Goal: Book appointment/travel/reservation

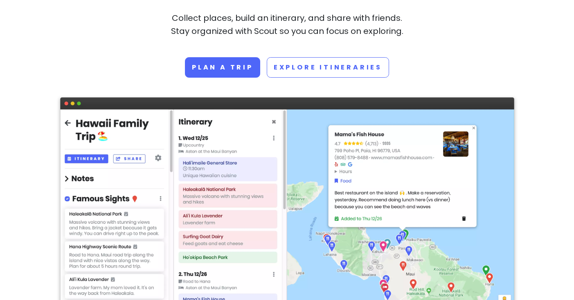
scroll to position [27, 0]
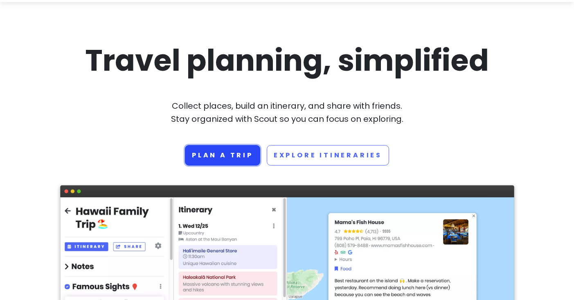
click at [239, 157] on link "Plan a trip" at bounding box center [222, 155] width 75 height 20
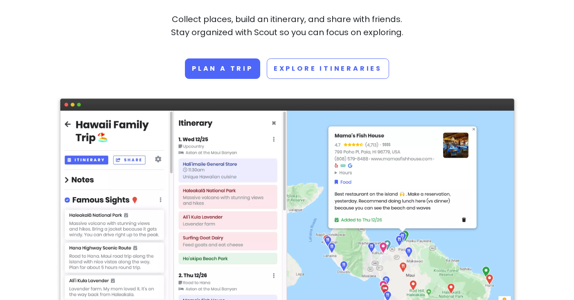
scroll to position [0, 0]
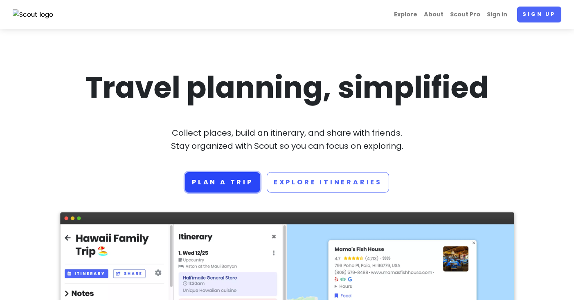
click at [239, 179] on link "Plan a trip" at bounding box center [222, 182] width 75 height 20
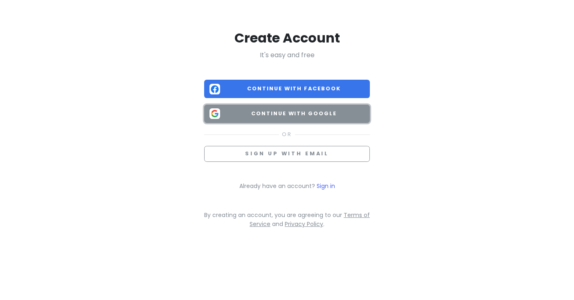
click at [315, 121] on button "Continue with Google" at bounding box center [287, 114] width 166 height 18
click at [294, 121] on button "Continue with Google" at bounding box center [287, 114] width 166 height 18
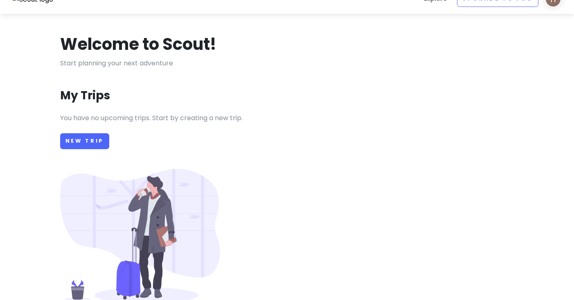
scroll to position [54, 0]
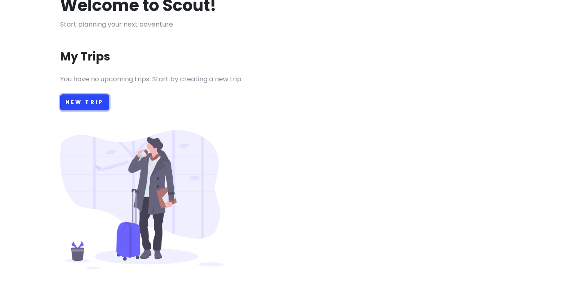
click at [93, 103] on link "New Trip" at bounding box center [85, 103] width 50 height 16
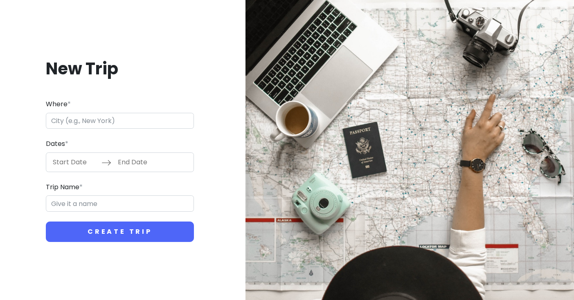
click at [100, 124] on input "Where *" at bounding box center [120, 121] width 148 height 16
click at [91, 210] on input "Trip Name *" at bounding box center [120, 204] width 148 height 16
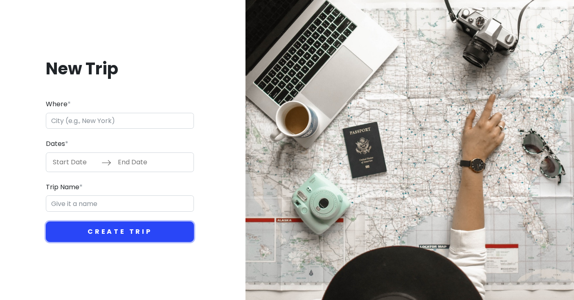
click at [110, 229] on button "Create Trip" at bounding box center [120, 232] width 148 height 20
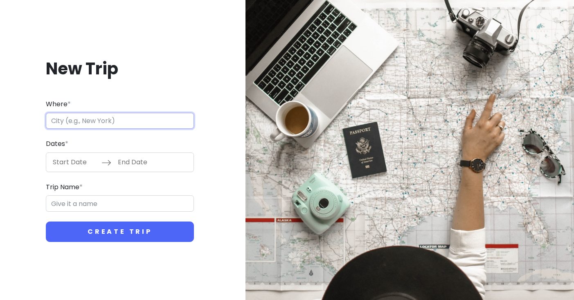
click at [90, 120] on input "Where *" at bounding box center [120, 121] width 148 height 16
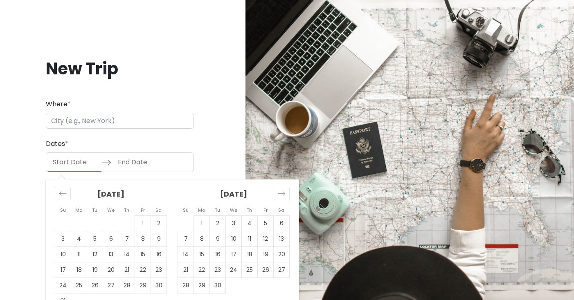
click at [85, 168] on input "Start Date" at bounding box center [74, 162] width 53 height 19
click at [111, 140] on div "Dates * Navigate forward to interact with the calendar and select a date. Press…" at bounding box center [120, 156] width 148 height 34
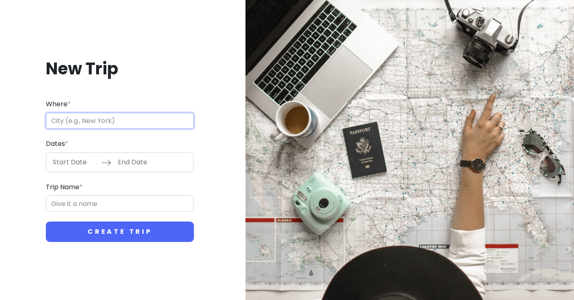
click at [106, 116] on input "Where *" at bounding box center [120, 121] width 148 height 16
click at [96, 120] on input "Where *" at bounding box center [120, 121] width 148 height 16
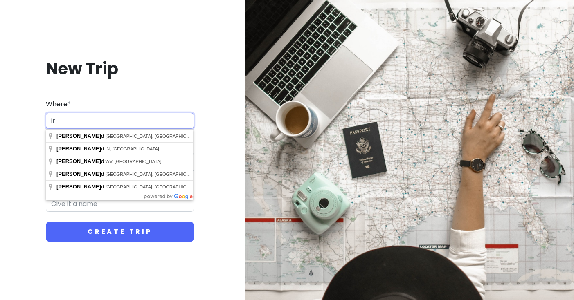
type input "i"
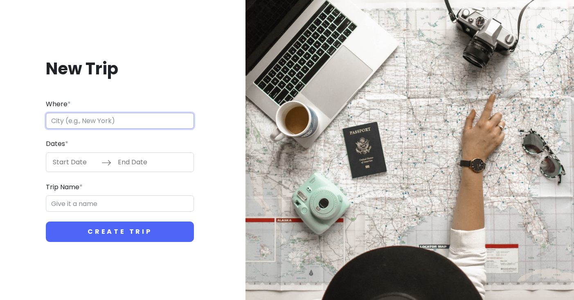
type input "g"
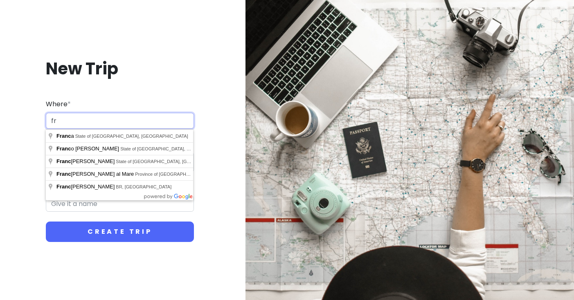
type input "f"
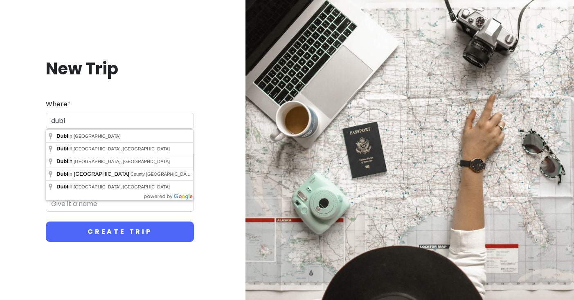
type input "[GEOGRAPHIC_DATA], [GEOGRAPHIC_DATA]"
type input "Dublin Trip"
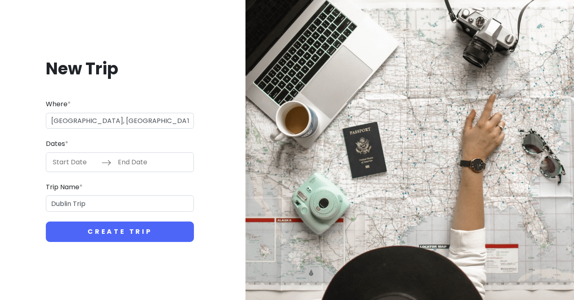
click at [81, 163] on input "Start Date" at bounding box center [74, 162] width 53 height 19
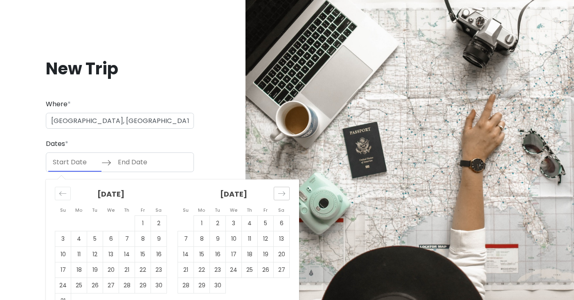
click at [278, 188] on div "Move forward to switch to the next month." at bounding box center [282, 194] width 16 height 14
click at [62, 197] on icon "Move backward to switch to the previous month." at bounding box center [63, 194] width 8 height 8
click at [141, 221] on td "1" at bounding box center [143, 224] width 16 height 16
type input "[DATE]"
click at [141, 221] on td "1" at bounding box center [143, 224] width 16 height 16
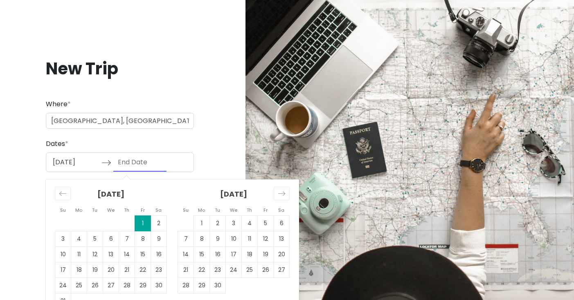
type input "[DATE]"
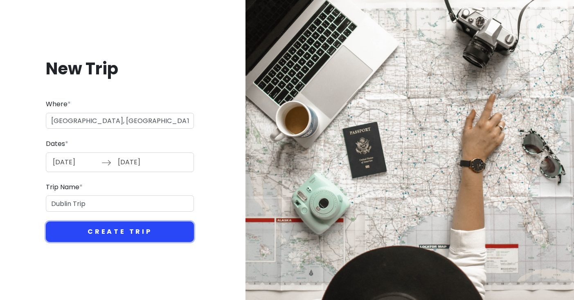
click at [141, 236] on button "Create Trip" at bounding box center [120, 232] width 148 height 20
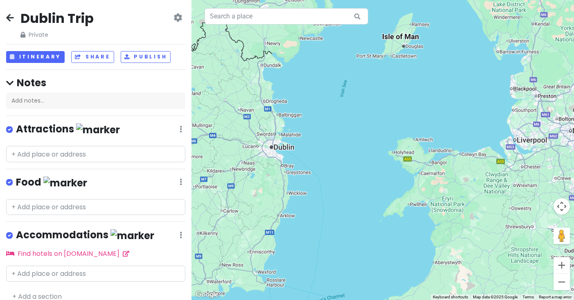
drag, startPoint x: 268, startPoint y: 147, endPoint x: 294, endPoint y: 145, distance: 26.3
click at [294, 145] on div at bounding box center [383, 150] width 383 height 300
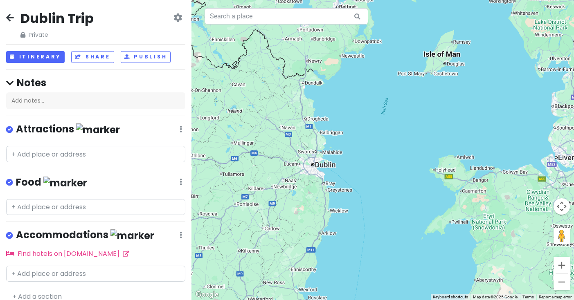
drag, startPoint x: 280, startPoint y: 72, endPoint x: 303, endPoint y: 98, distance: 34.8
click at [303, 98] on div at bounding box center [383, 150] width 383 height 300
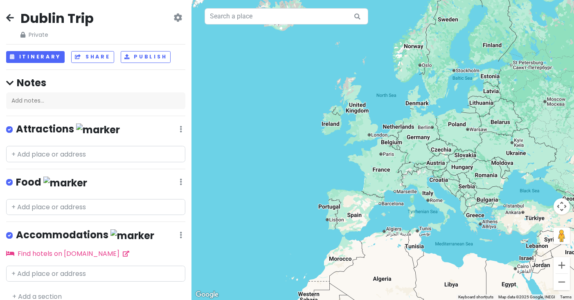
click at [9, 14] on icon at bounding box center [10, 17] width 8 height 7
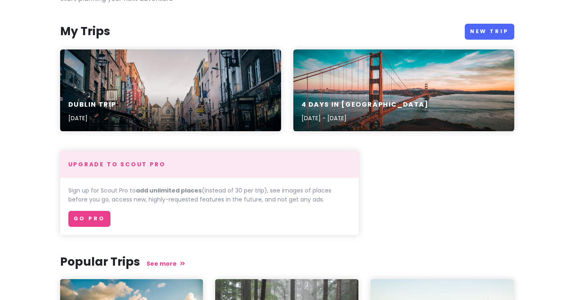
scroll to position [88, 0]
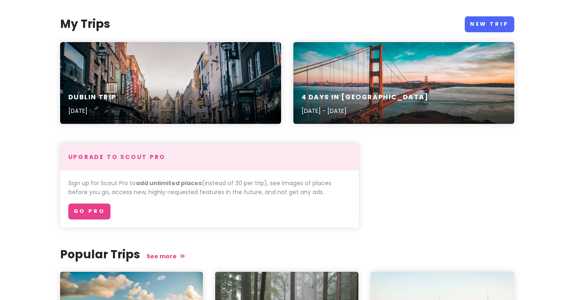
click at [377, 56] on div "4 Days in [GEOGRAPHIC_DATA] [DATE] - [DATE]" at bounding box center [403, 83] width 221 height 82
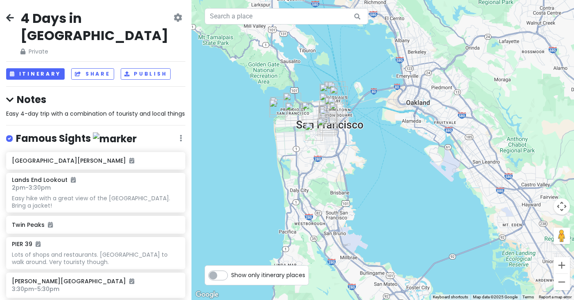
click at [75, 116] on span "Easy 4-day trip with a combination of touristy and local things" at bounding box center [95, 114] width 179 height 8
